Goal: Communication & Community: Connect with others

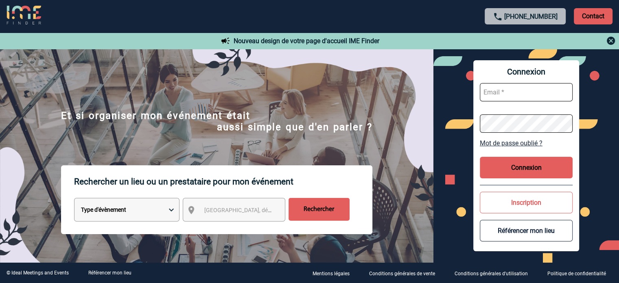
type input "[EMAIL_ADDRESS][DOMAIN_NAME]"
click at [536, 167] on button "Connexion" at bounding box center [526, 168] width 93 height 22
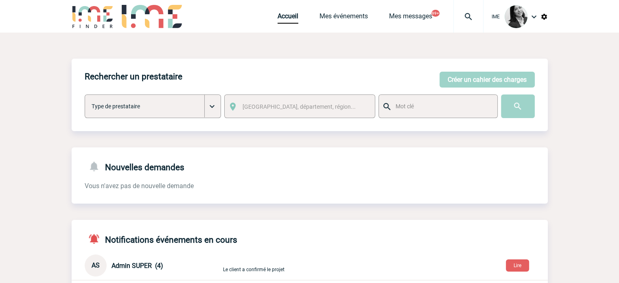
click at [467, 17] on img at bounding box center [468, 17] width 29 height 10
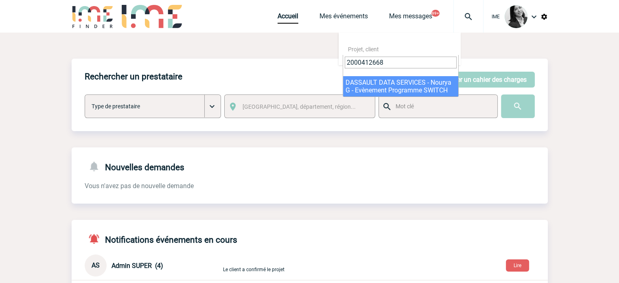
type input "2000412668"
select select "12169"
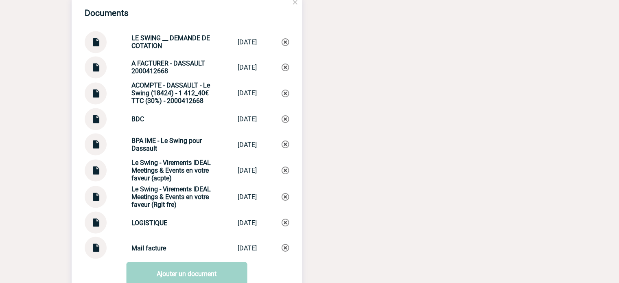
scroll to position [1425, 0]
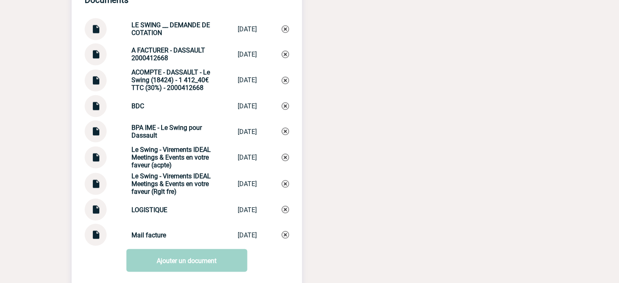
click at [92, 111] on img at bounding box center [95, 103] width 11 height 16
click at [379, 87] on div "Documents LE SWING __ DEMANDE DE COTATION LE SWING __ DE... 14/12/2023 A FACTUR…" at bounding box center [310, 141] width 476 height 319
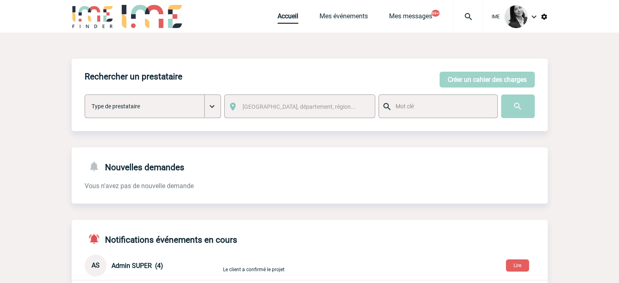
click at [466, 16] on img at bounding box center [468, 17] width 29 height 10
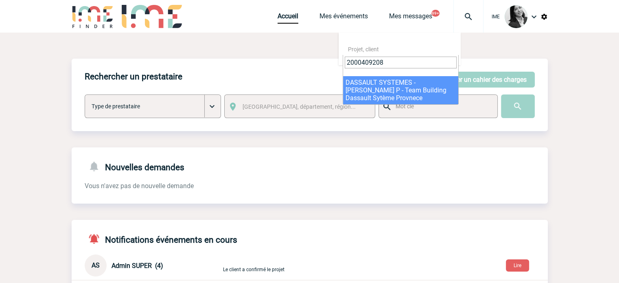
type input "2000409208"
select select "8709"
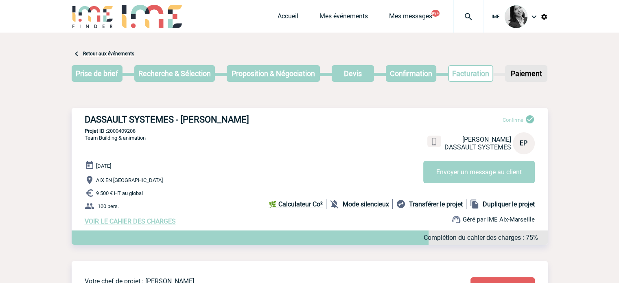
drag, startPoint x: 273, startPoint y: 120, endPoint x: 227, endPoint y: 114, distance: 46.5
click at [218, 120] on h3 "DASSAULT SYSTEMES - [PERSON_NAME]" at bounding box center [207, 119] width 244 height 10
copy h3 "POUZACHE"
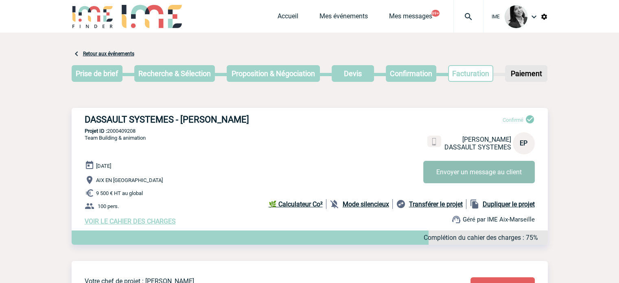
click at [471, 167] on button "Envoyer un message au client" at bounding box center [479, 172] width 112 height 22
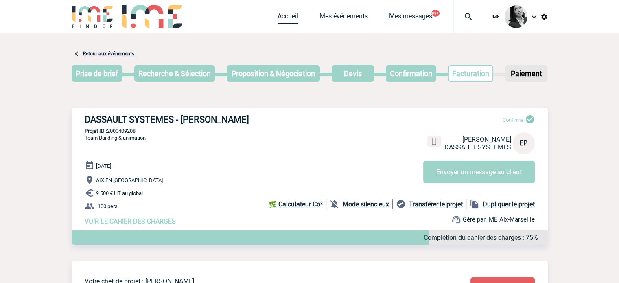
drag, startPoint x: 291, startPoint y: 15, endPoint x: 254, endPoint y: 37, distance: 43.1
click at [291, 15] on link "Accueil" at bounding box center [288, 17] width 21 height 11
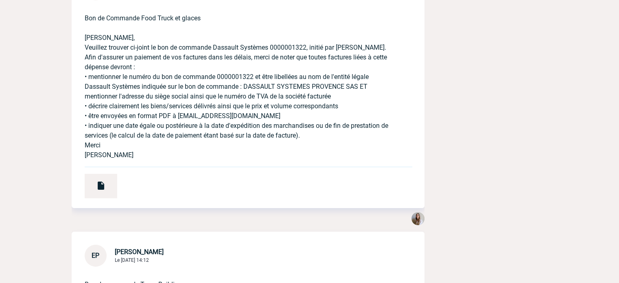
scroll to position [2626, 0]
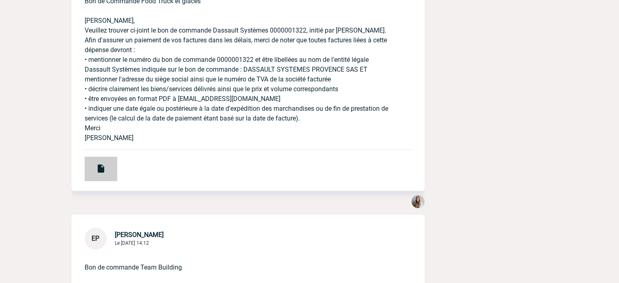
click at [95, 164] on div at bounding box center [101, 169] width 33 height 24
